Goal: Communication & Community: Answer question/provide support

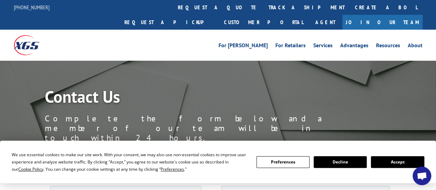
click at [424, 176] on span "Open chat" at bounding box center [421, 176] width 11 height 9
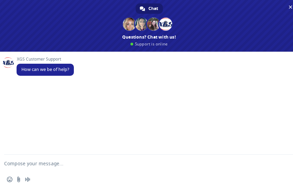
click at [48, 166] on textarea "Compose your message..." at bounding box center [140, 163] width 273 height 17
paste textarea "524800998"
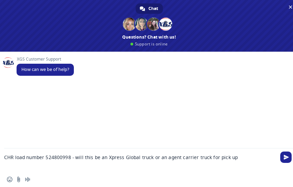
type textarea "CHR load number 524800998 - will this be an Xpress Global truck or an agent car…"
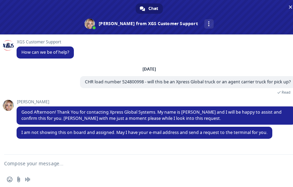
click at [26, 142] on div "[PERSON_NAME] I am not showing this on board and assigned. May I have your e-ma…" at bounding box center [156, 137] width 279 height 20
click at [88, 163] on textarea "Compose your message..." at bounding box center [140, 163] width 273 height 17
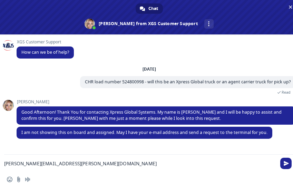
type textarea "[PERSON_NAME][EMAIL_ADDRESS][PERSON_NAME][DOMAIN_NAME]"
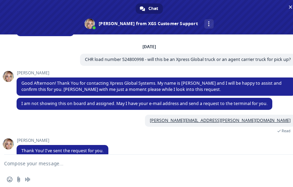
scroll to position [32, 0]
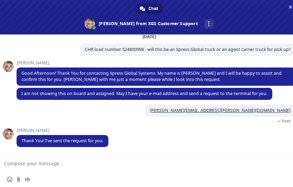
click at [62, 166] on textarea "Compose your message..." at bounding box center [140, 163] width 273 height 17
type textarea "thank you"
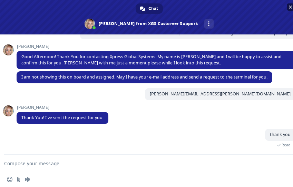
scroll to position [100, 0]
